Goal: Information Seeking & Learning: Learn about a topic

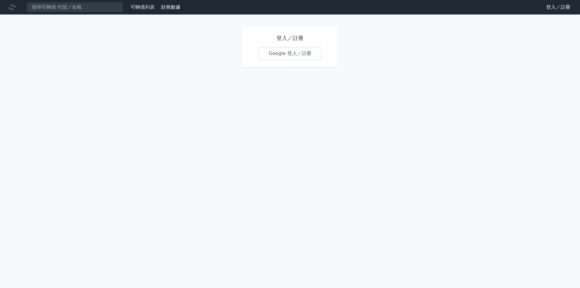
click at [564, 9] on link "登入／註冊" at bounding box center [559, 7] width 34 height 10
click at [299, 54] on link "Google 登入／註冊" at bounding box center [290, 53] width 63 height 13
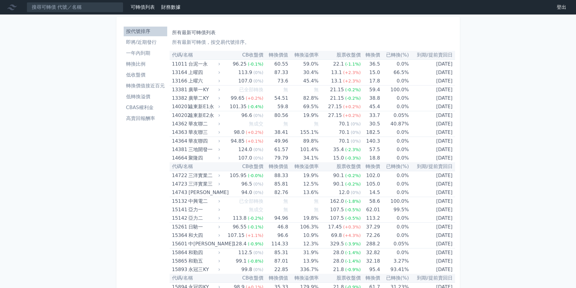
click at [135, 76] on li "低收盤價" at bounding box center [146, 74] width 44 height 7
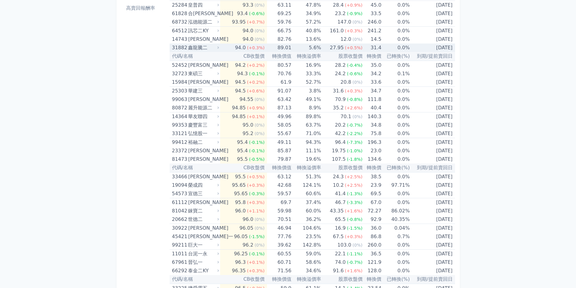
scroll to position [121, 0]
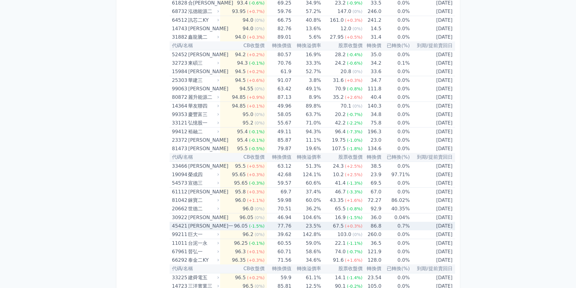
click at [268, 227] on td "77.76" at bounding box center [279, 226] width 24 height 8
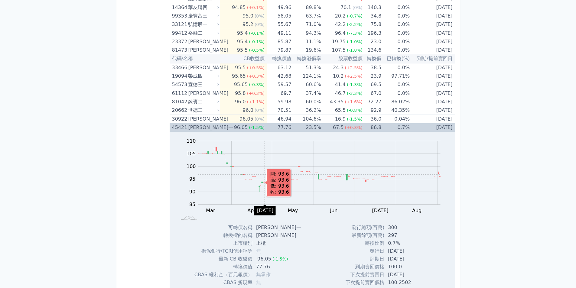
scroll to position [242, 0]
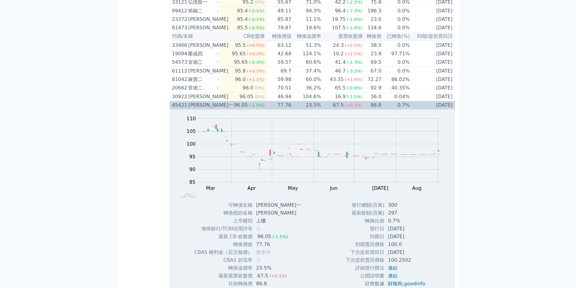
click at [251, 106] on span "(-1.5%)" at bounding box center [257, 105] width 16 height 5
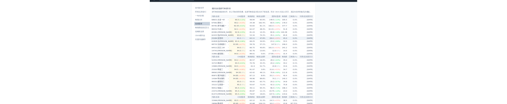
scroll to position [0, 0]
